Goal: Transaction & Acquisition: Purchase product/service

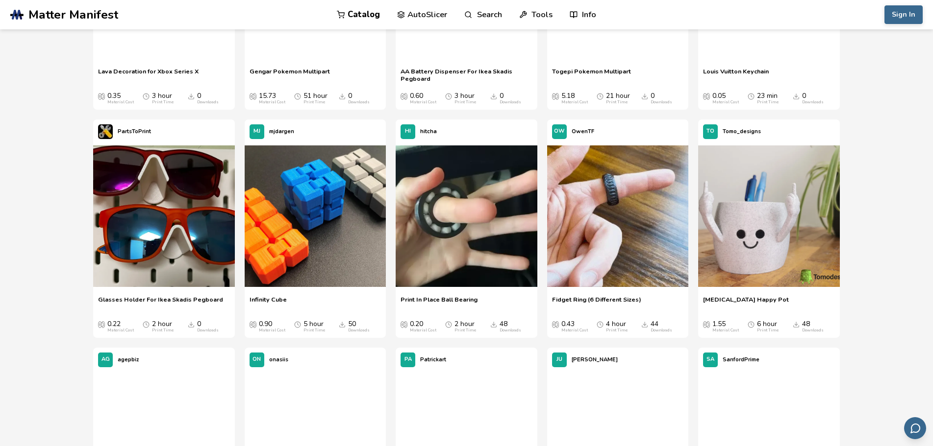
scroll to position [686, 0]
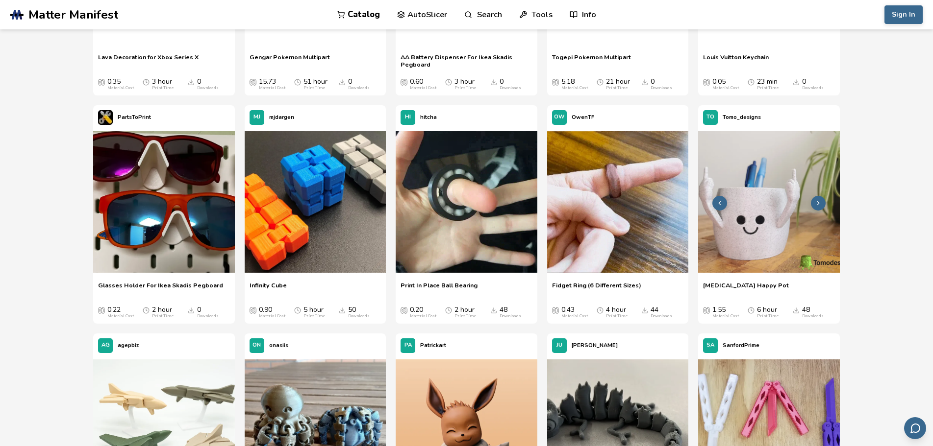
click at [777, 197] on img at bounding box center [768, 201] width 141 height 141
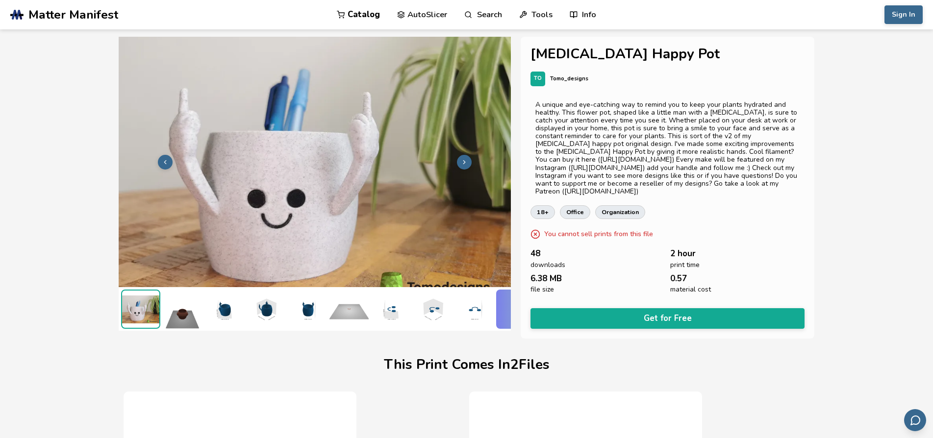
click at [161, 155] on button at bounding box center [165, 162] width 15 height 15
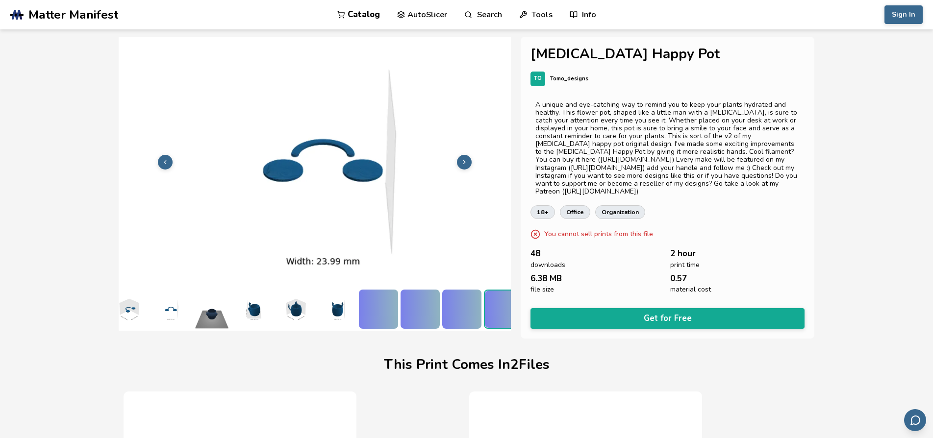
scroll to position [0, 327]
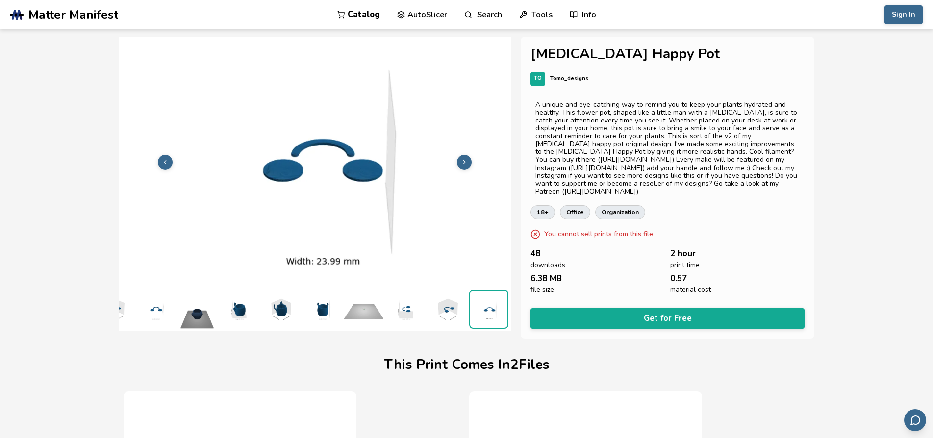
click at [162, 159] on icon at bounding box center [165, 162] width 7 height 7
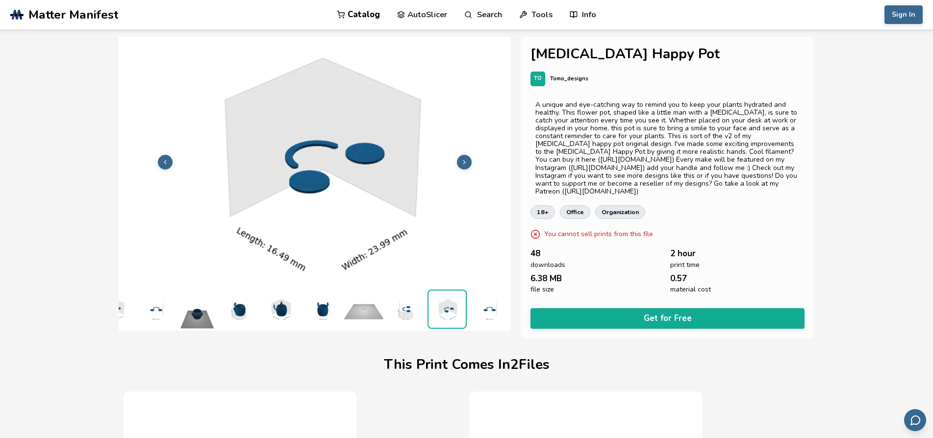
scroll to position [0, 0]
click at [161, 155] on button at bounding box center [165, 162] width 15 height 15
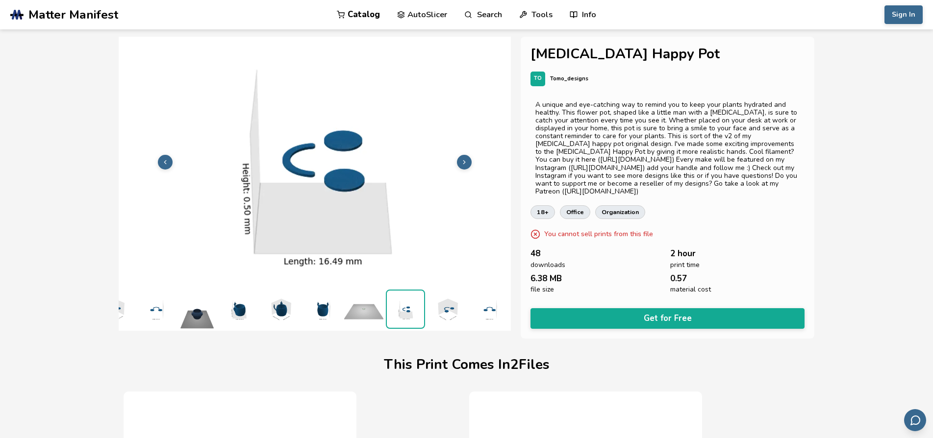
click at [161, 155] on button at bounding box center [165, 162] width 15 height 15
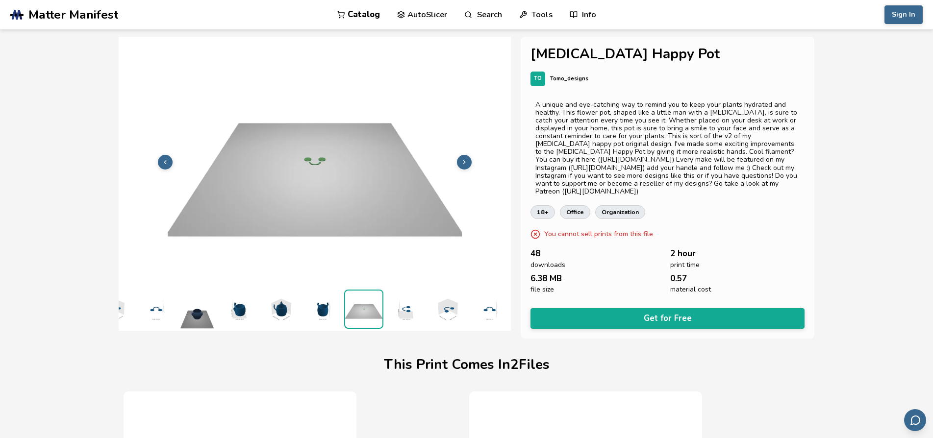
click at [161, 155] on button at bounding box center [165, 162] width 15 height 15
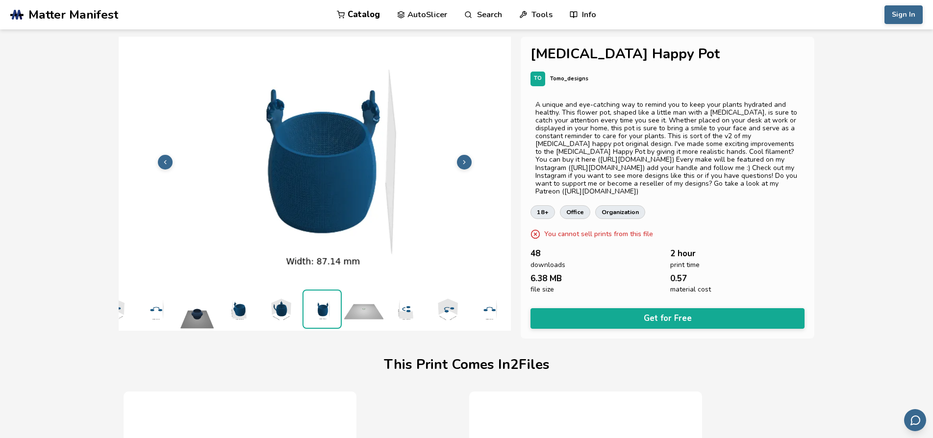
click at [161, 155] on button at bounding box center [165, 162] width 15 height 15
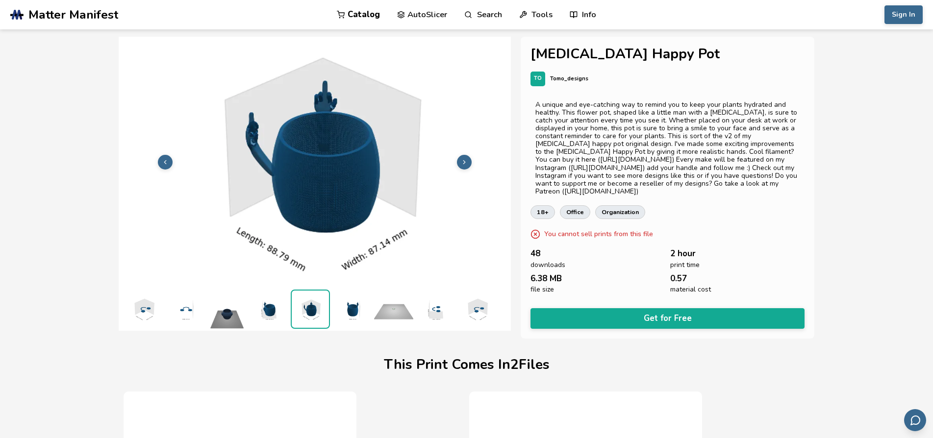
click at [161, 155] on button at bounding box center [165, 162] width 15 height 15
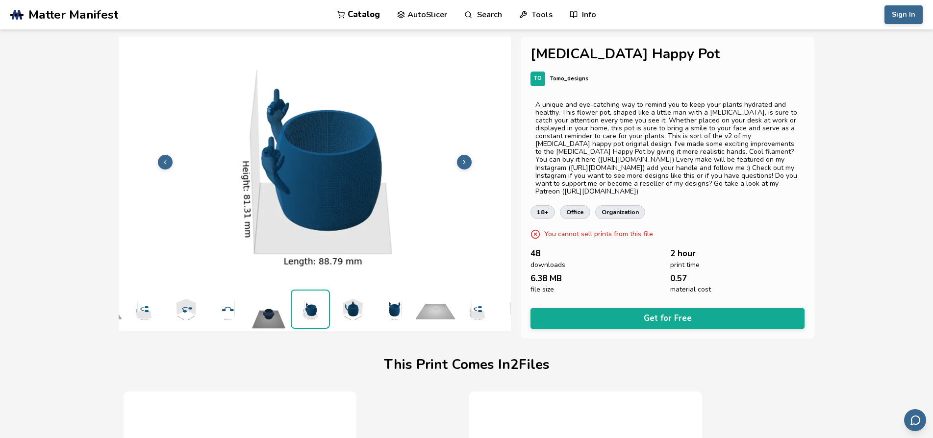
click at [161, 155] on button at bounding box center [165, 162] width 15 height 15
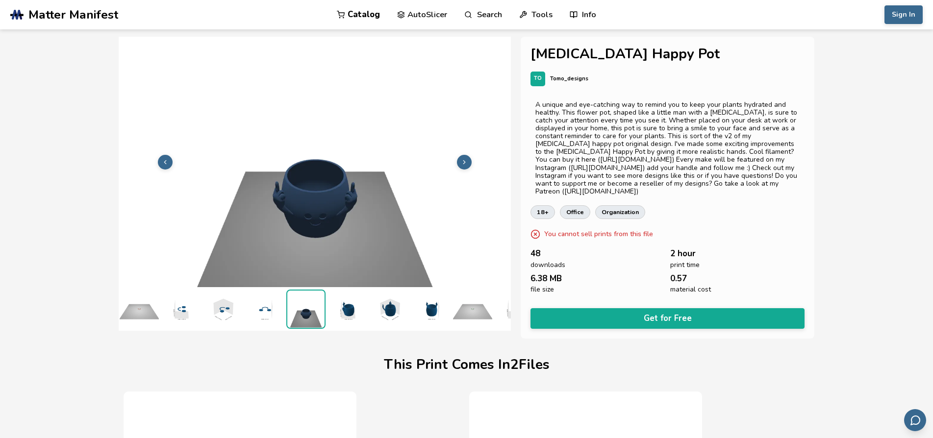
scroll to position [0, 205]
